Goal: Information Seeking & Learning: Learn about a topic

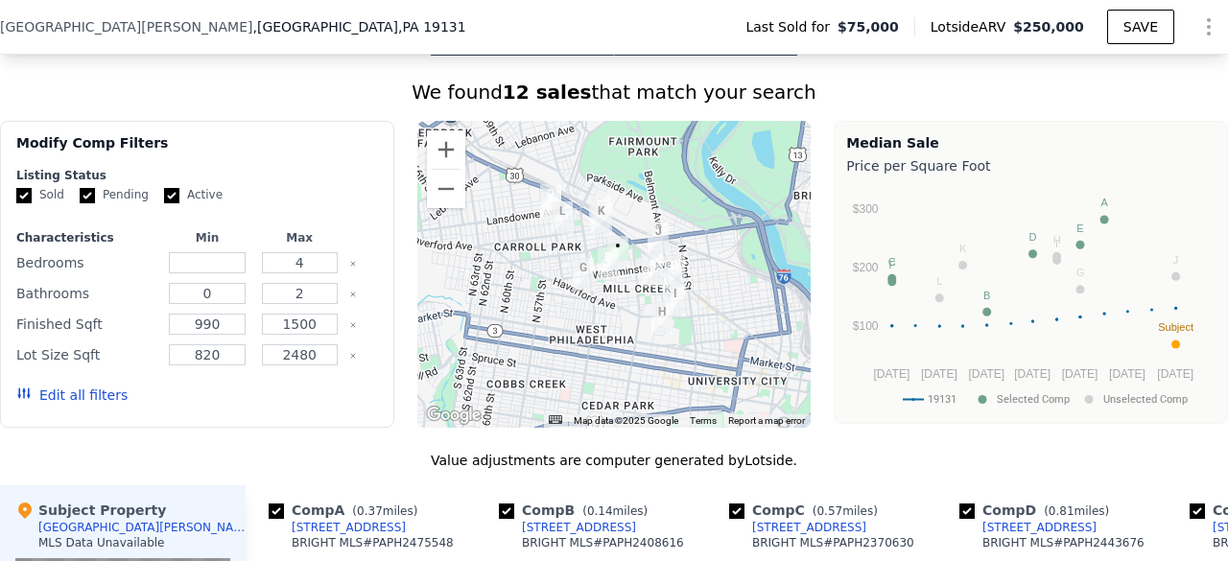
scroll to position [1505, 0]
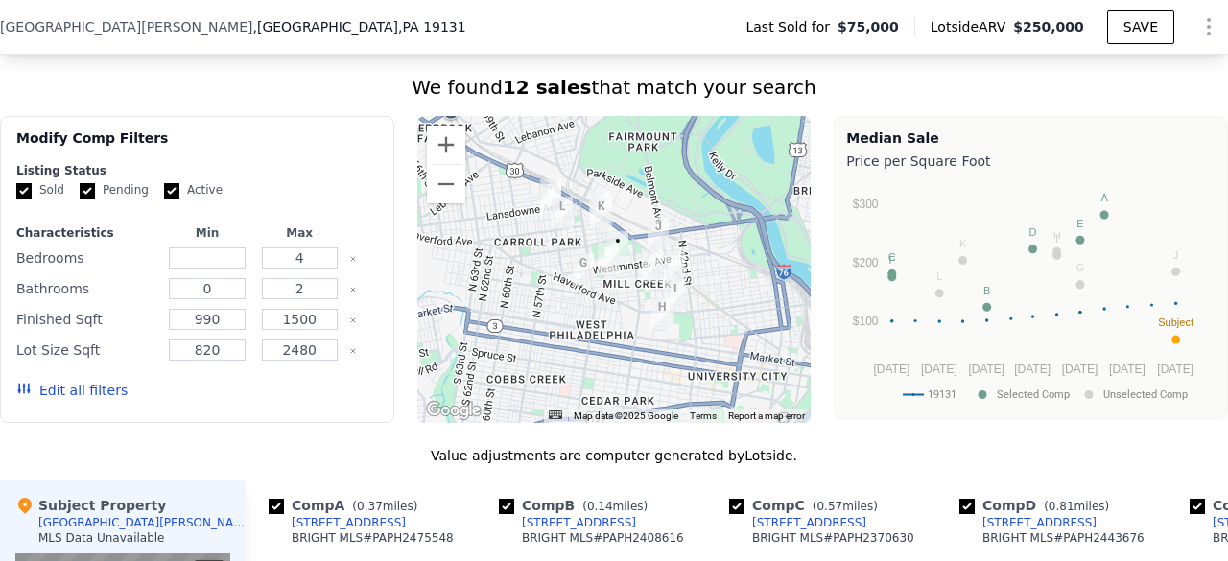
click at [721, 51] on button "Rental Comps" at bounding box center [706, 31] width 184 height 40
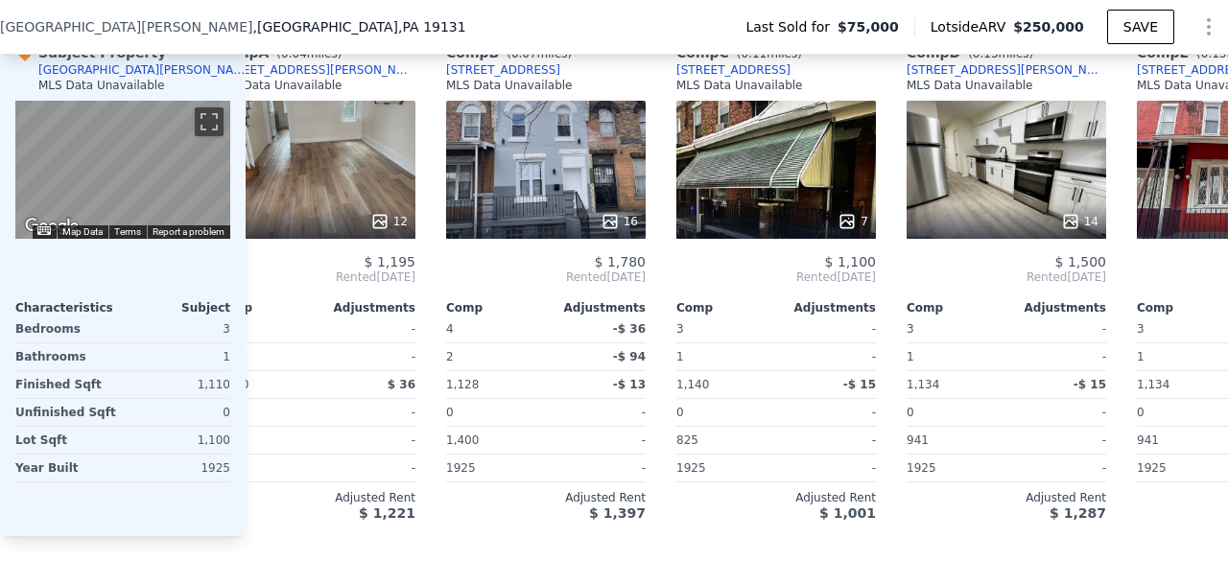
scroll to position [0, 0]
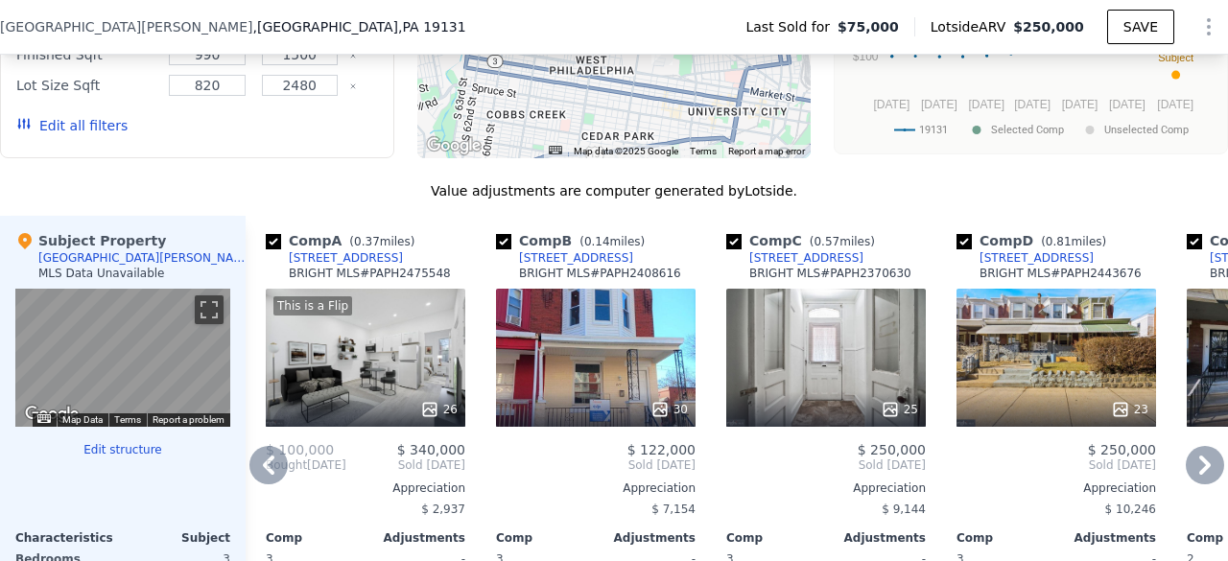
scroll to position [0, 5]
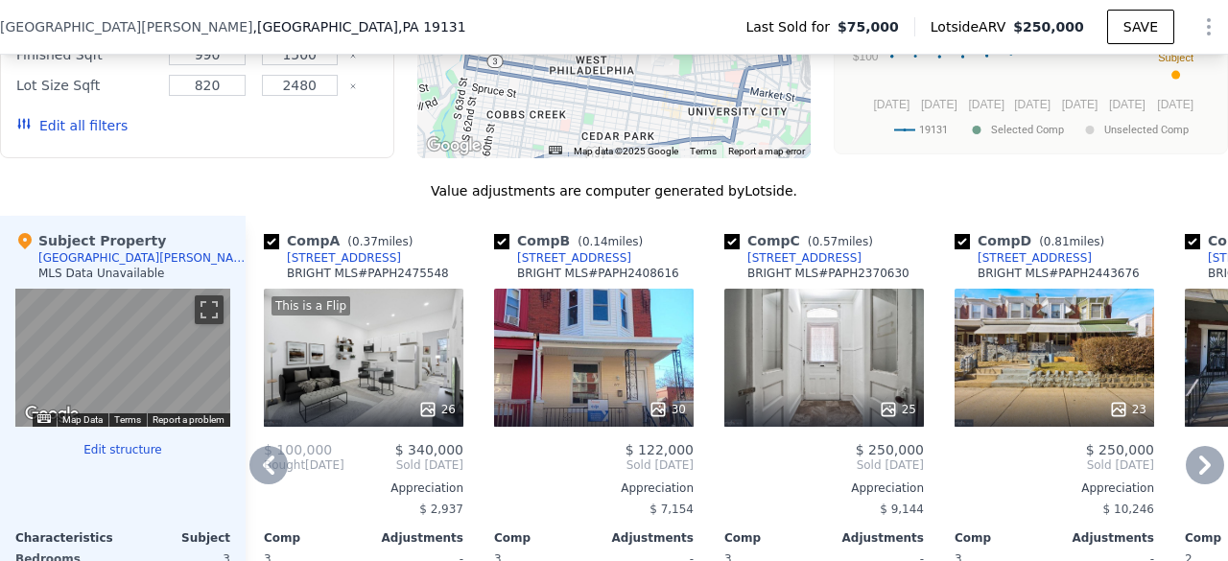
click at [961, 249] on input "checkbox" at bounding box center [962, 241] width 15 height 15
checkbox input "false"
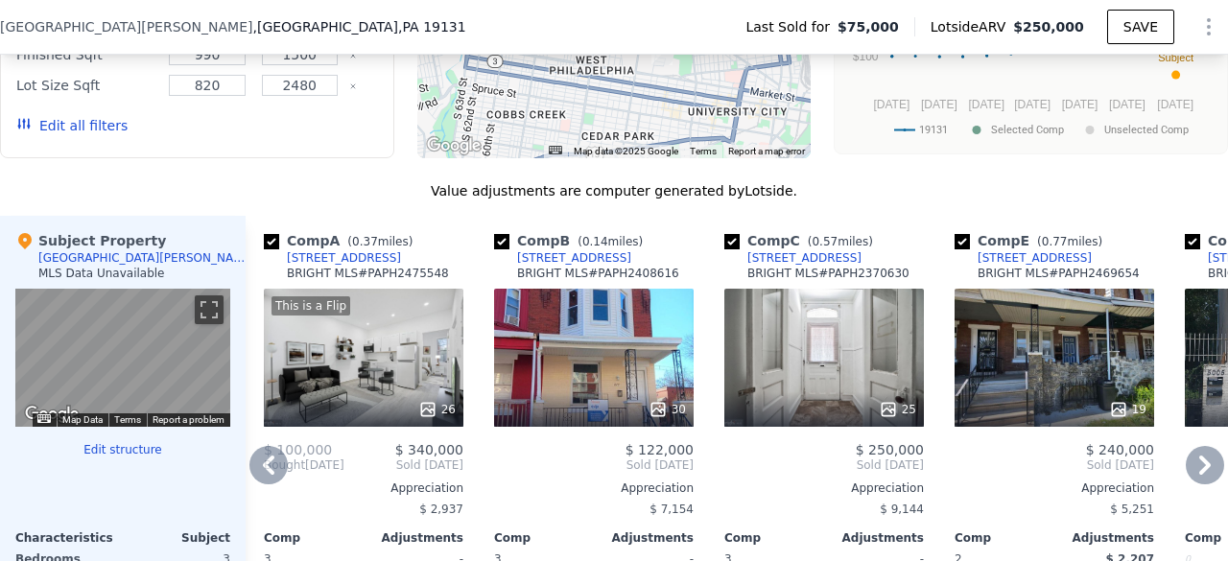
click at [961, 249] on input "checkbox" at bounding box center [962, 241] width 15 height 15
checkbox input "false"
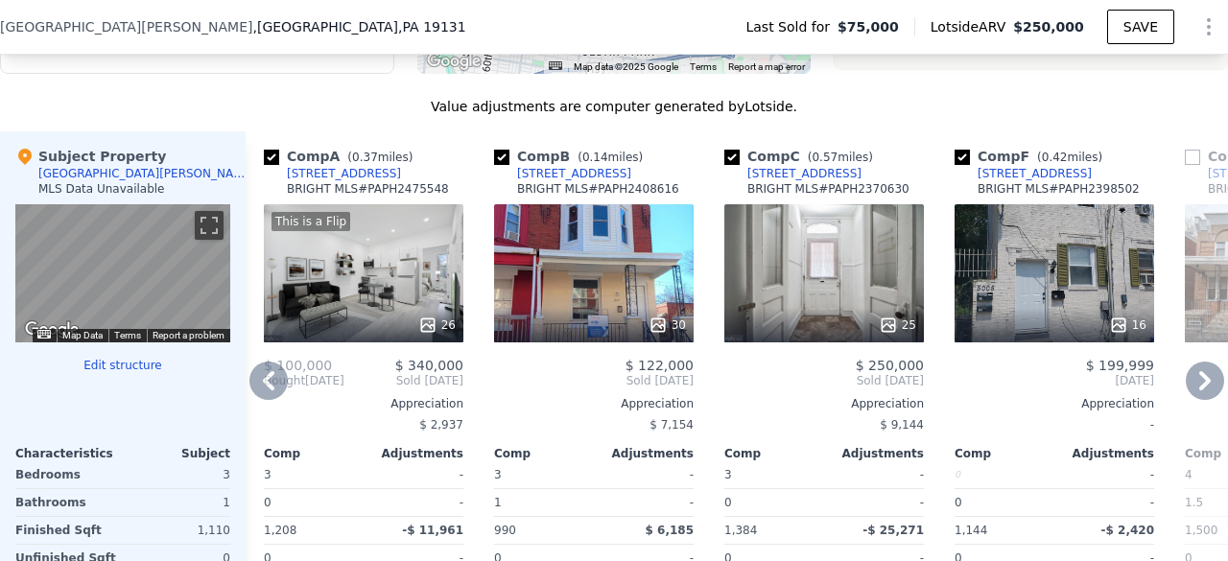
scroll to position [1850, 0]
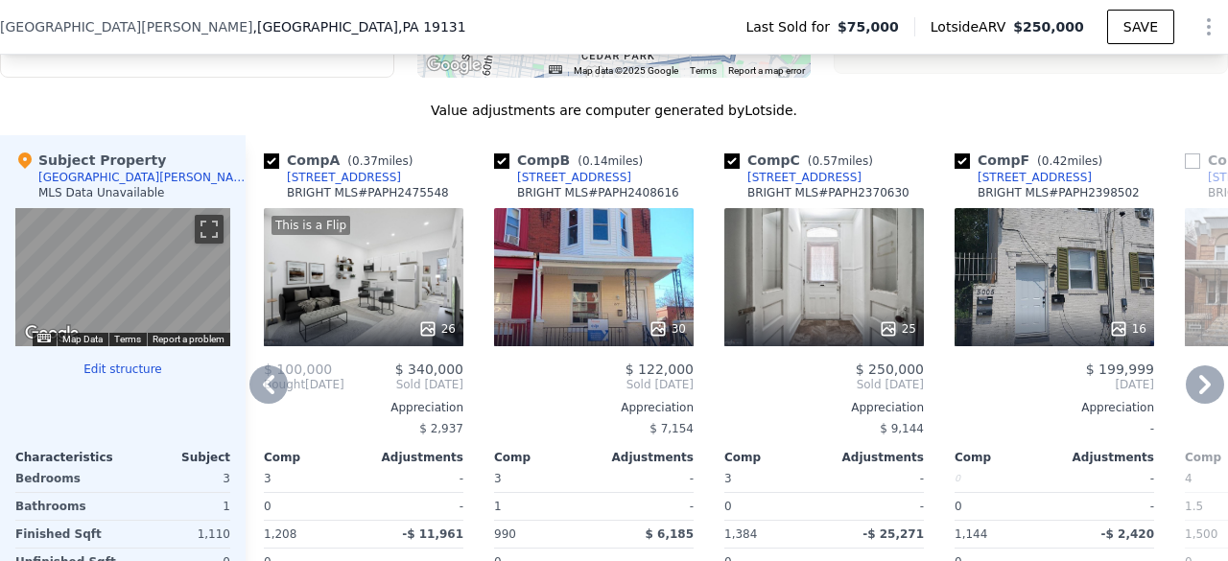
click at [966, 169] on input "checkbox" at bounding box center [962, 161] width 15 height 15
checkbox input "false"
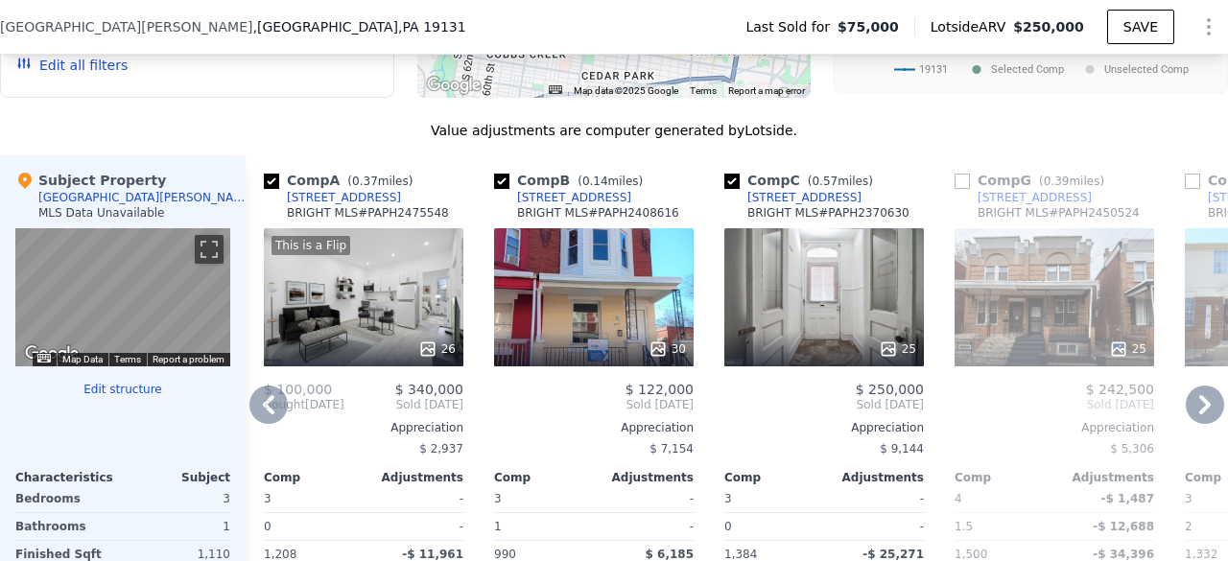
scroll to position [1829, 0]
checkbox input "true"
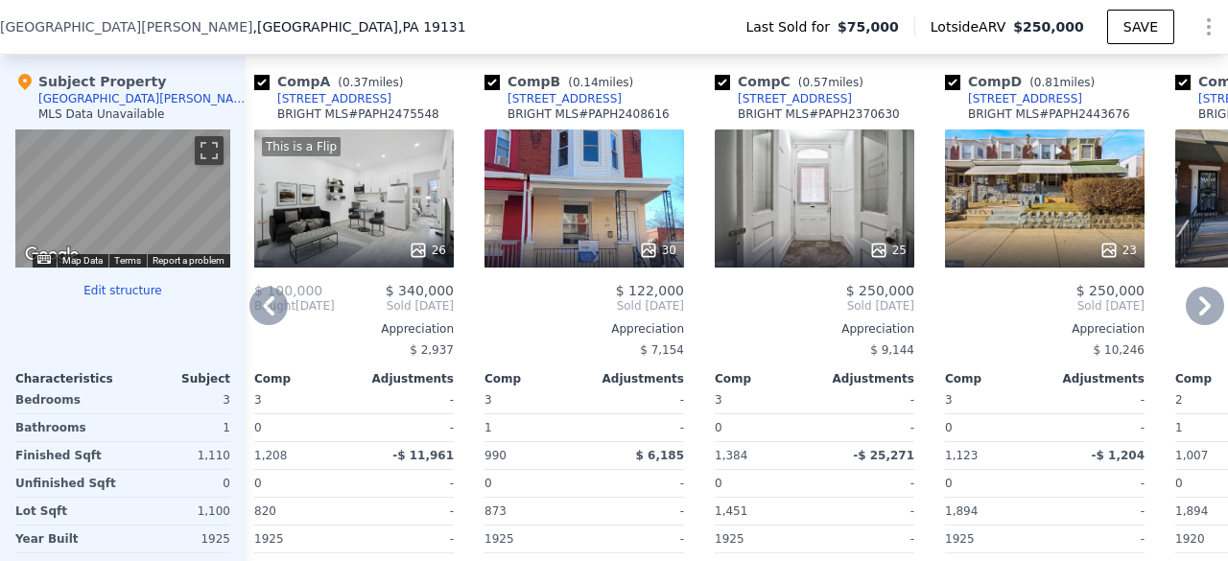
scroll to position [1927, 0]
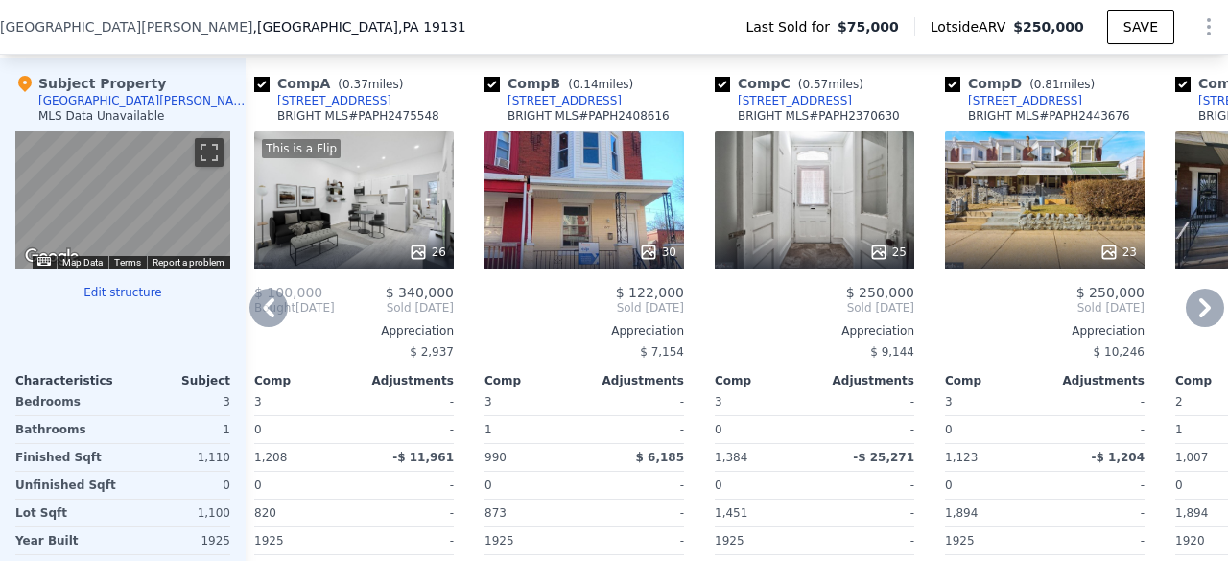
click at [955, 92] on input "checkbox" at bounding box center [952, 84] width 15 height 15
checkbox input "false"
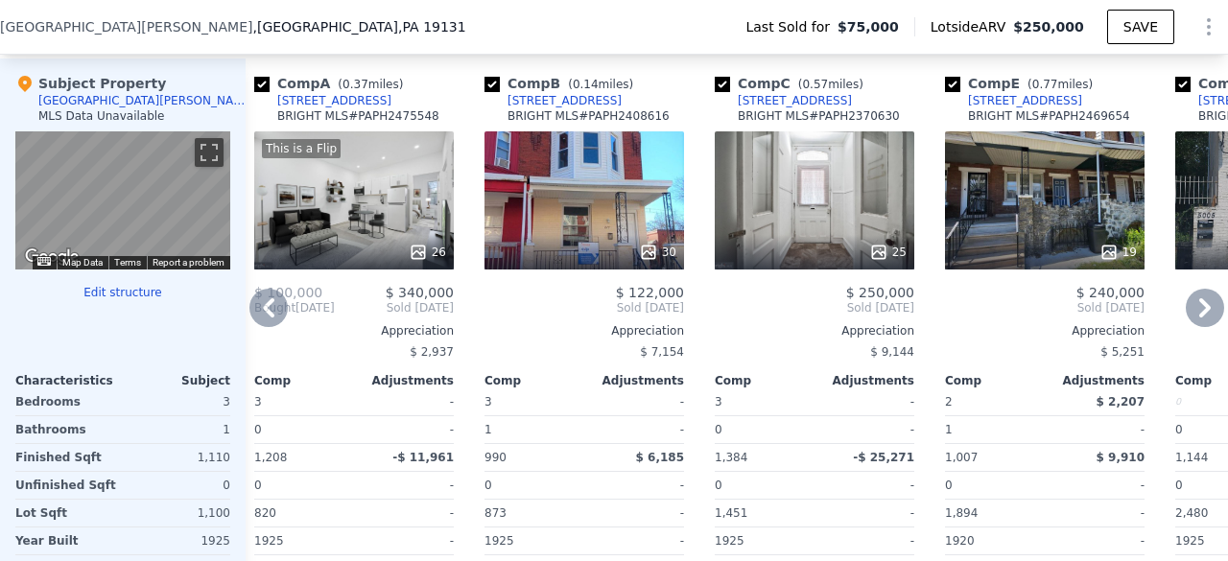
click at [953, 92] on input "checkbox" at bounding box center [952, 84] width 15 height 15
checkbox input "false"
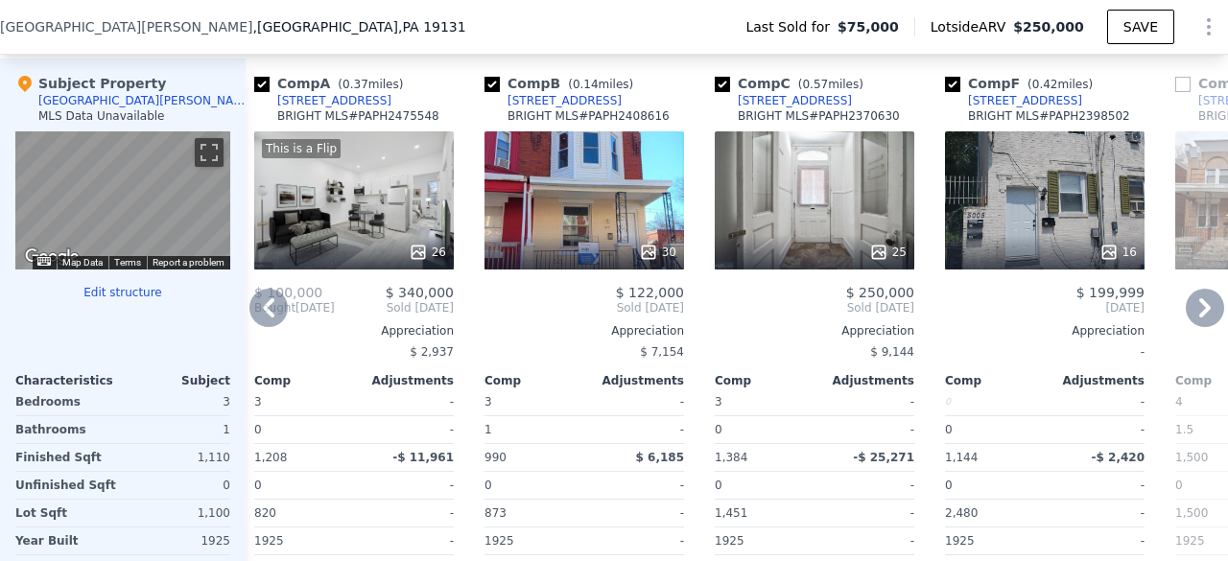
click at [951, 92] on input "checkbox" at bounding box center [952, 84] width 15 height 15
checkbox input "false"
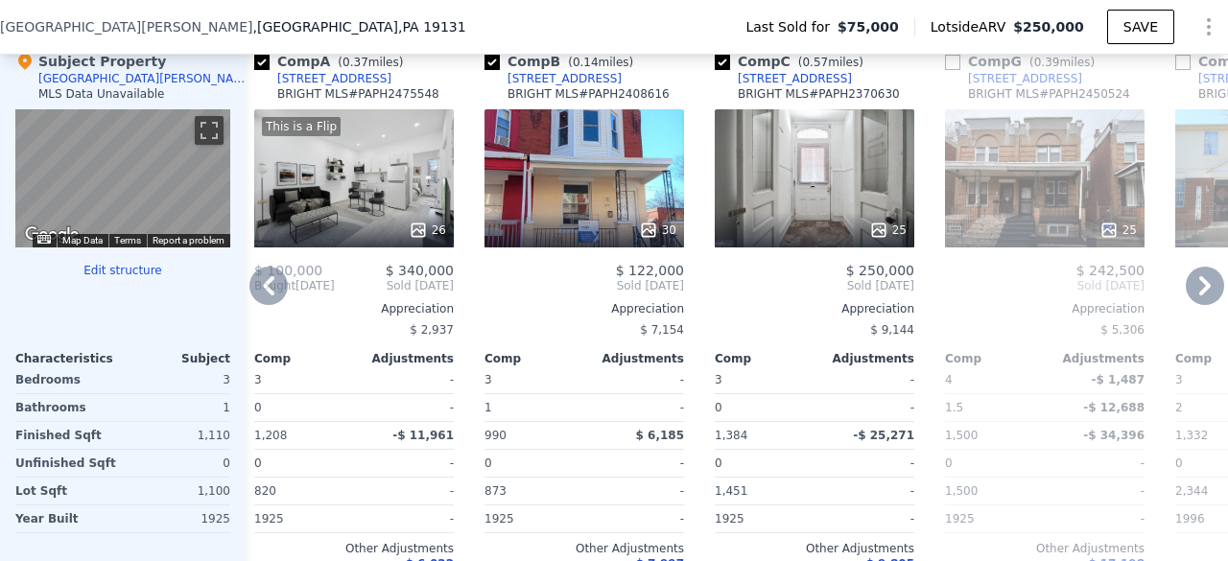
scroll to position [1957, 0]
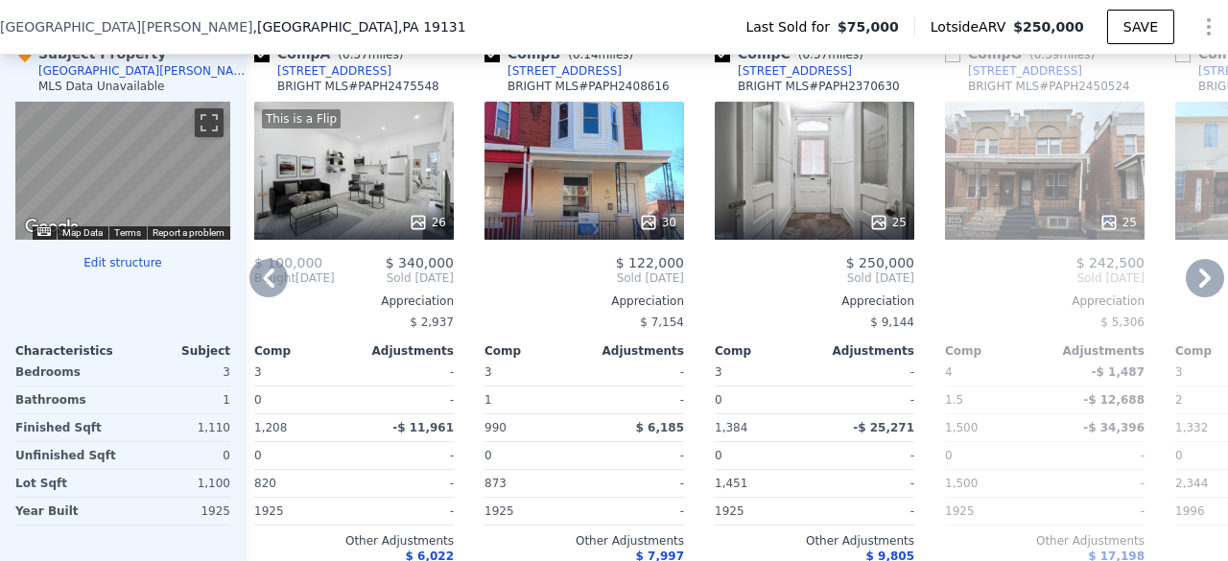
checkbox input "true"
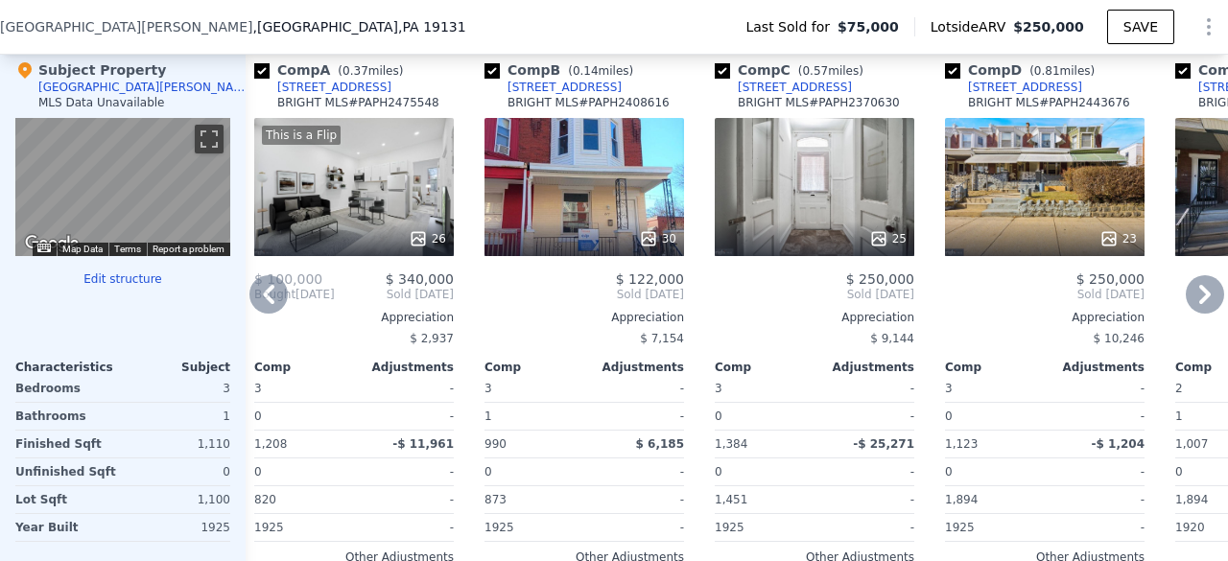
scroll to position [1949, 0]
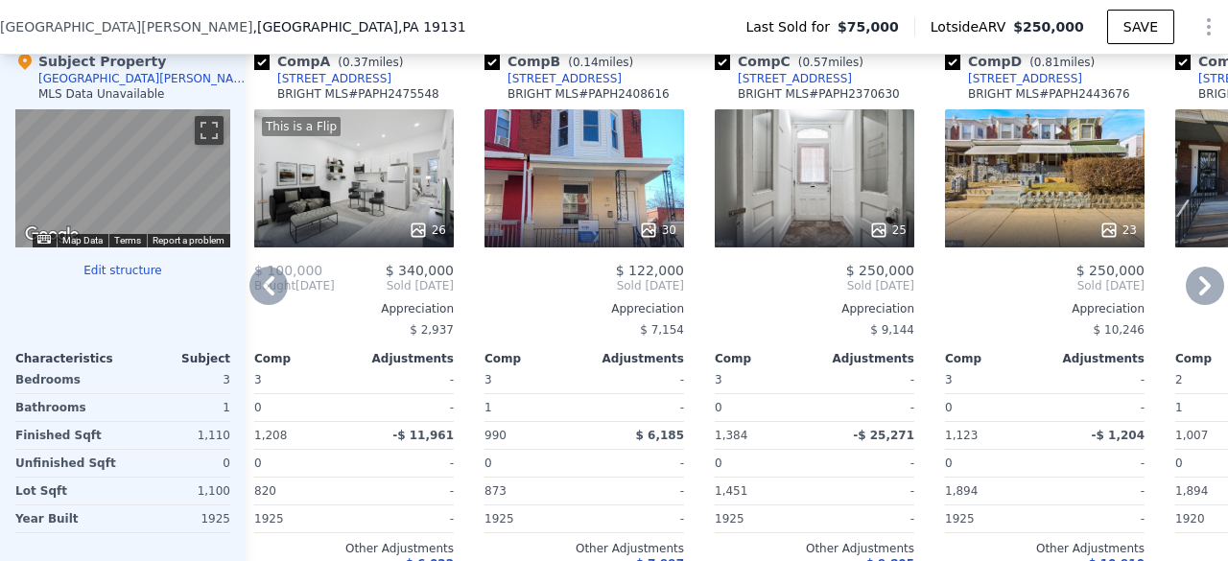
click at [957, 70] on input "checkbox" at bounding box center [952, 62] width 15 height 15
checkbox input "false"
click at [952, 70] on input "checkbox" at bounding box center [952, 62] width 15 height 15
checkbox input "false"
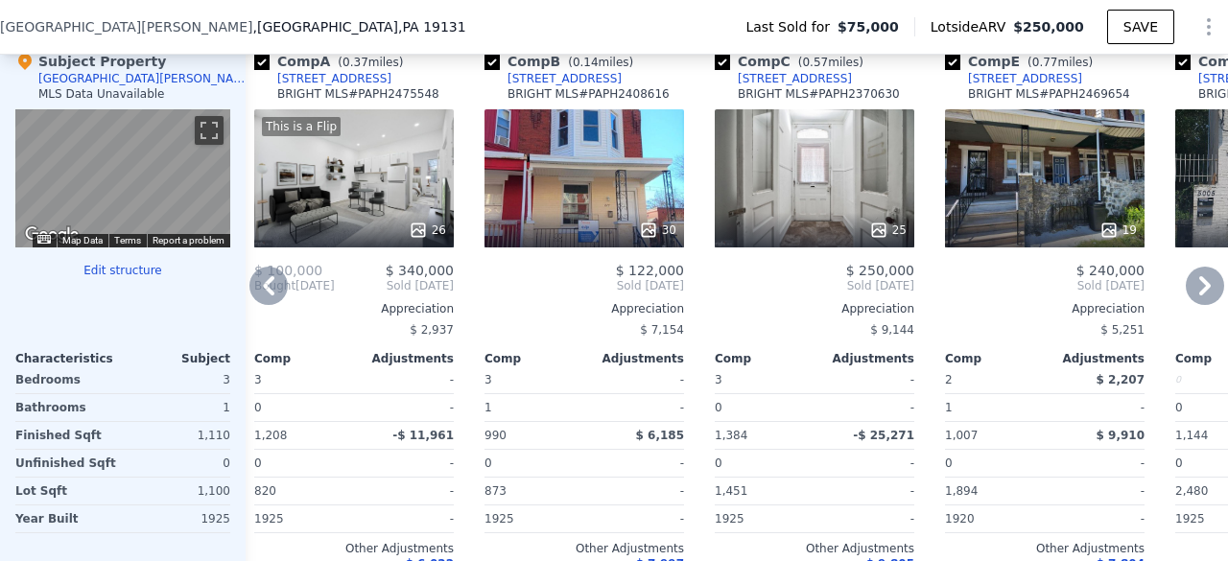
click at [954, 70] on input "checkbox" at bounding box center [952, 62] width 15 height 15
checkbox input "false"
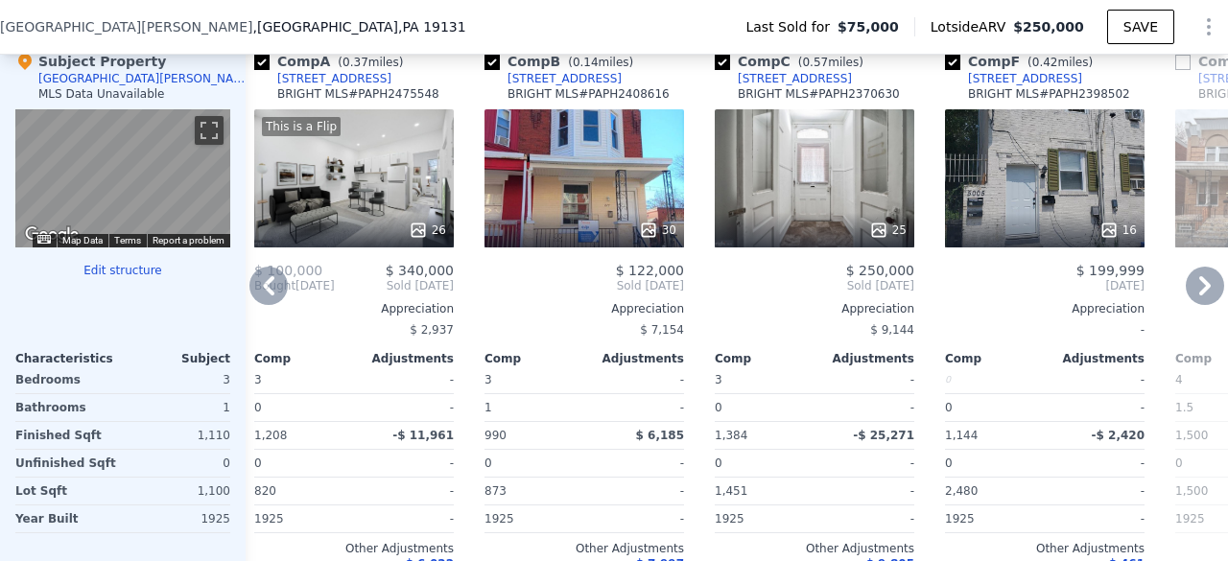
click at [954, 70] on input "checkbox" at bounding box center [952, 62] width 15 height 15
checkbox input "false"
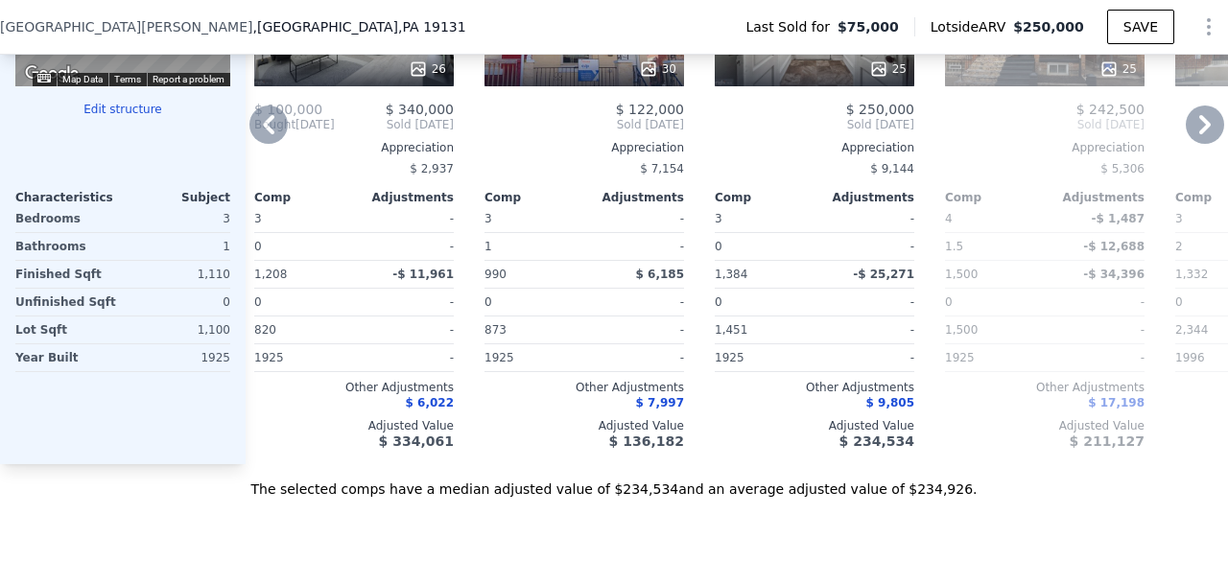
scroll to position [2100, 0]
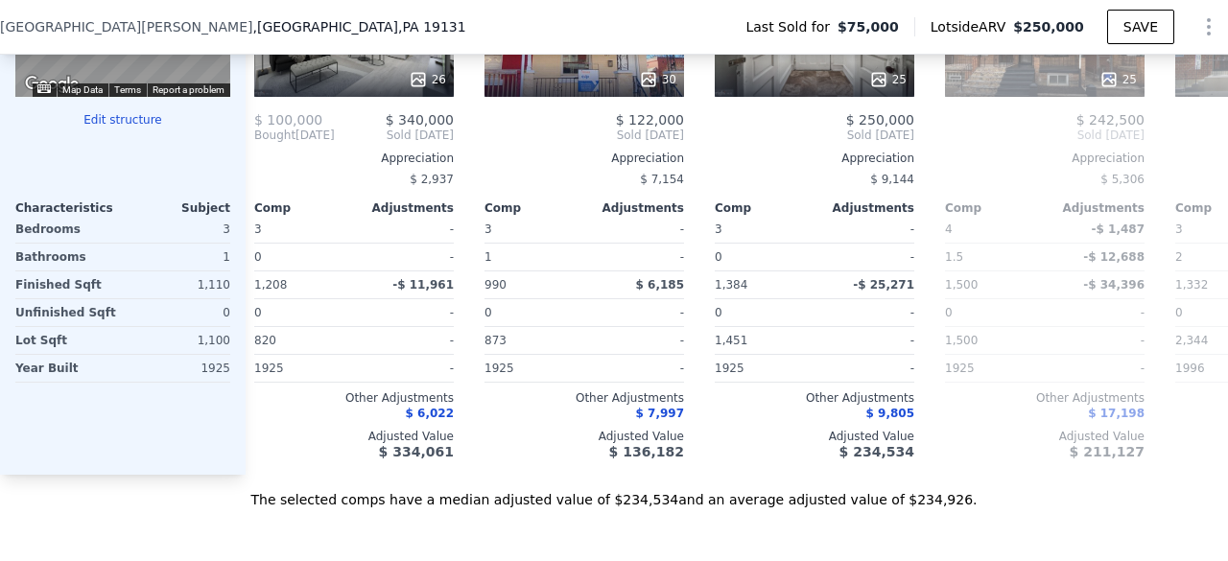
checkbox input "true"
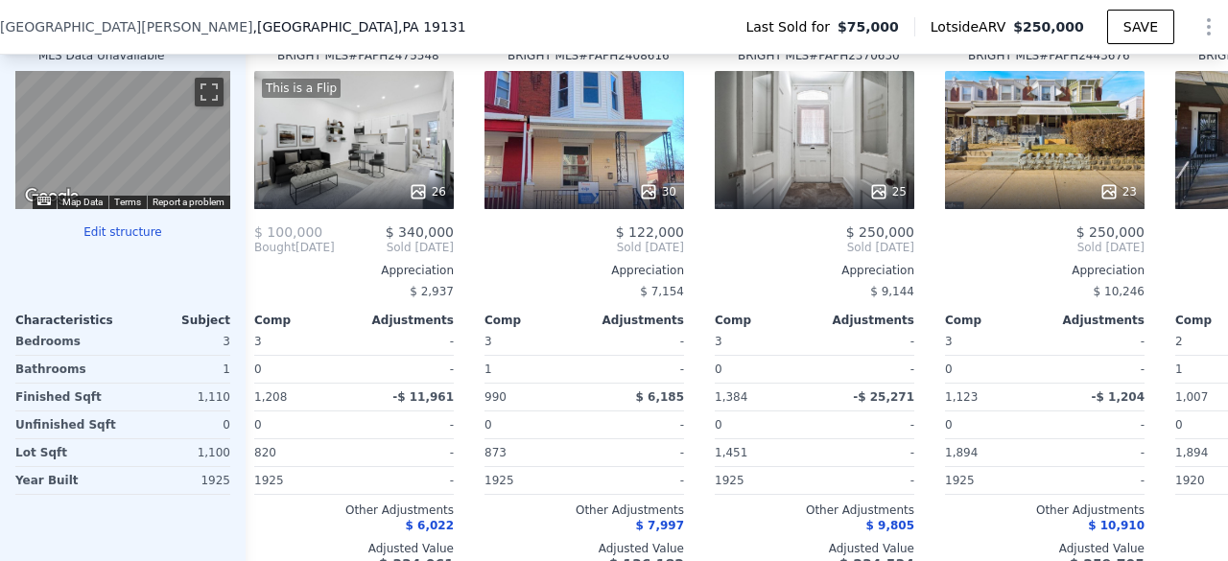
scroll to position [1974, 0]
